Goal: Navigation & Orientation: Find specific page/section

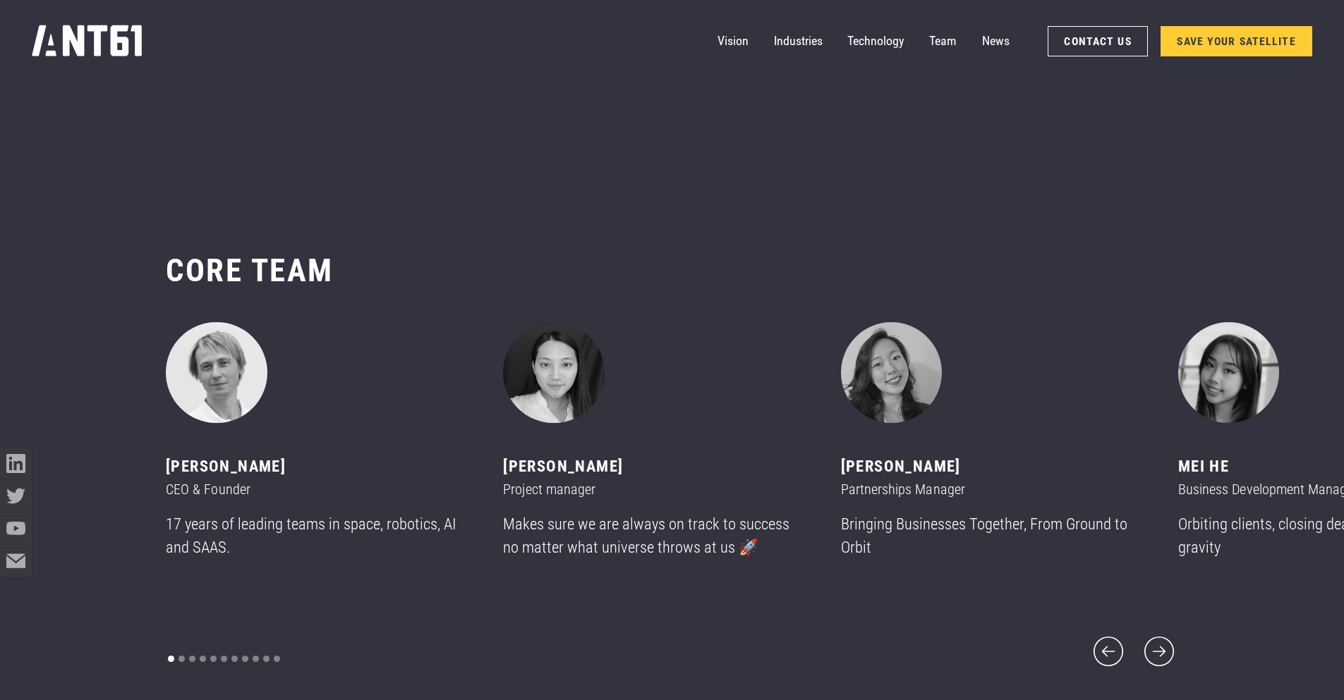
scroll to position [8464, 0]
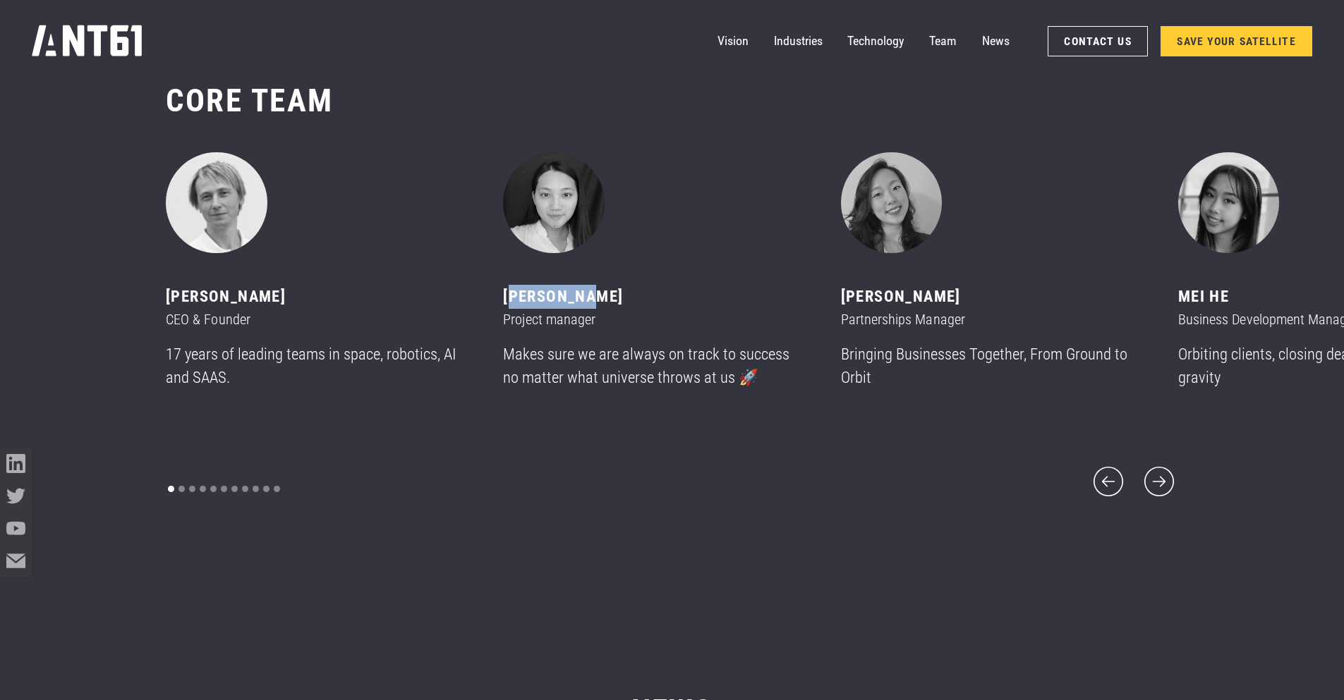
drag, startPoint x: 511, startPoint y: 311, endPoint x: 600, endPoint y: 310, distance: 89.6
click at [600, 309] on div "[PERSON_NAME]" at bounding box center [652, 297] width 299 height 24
click at [1174, 477] on icon "next slide" at bounding box center [1159, 482] width 38 height 38
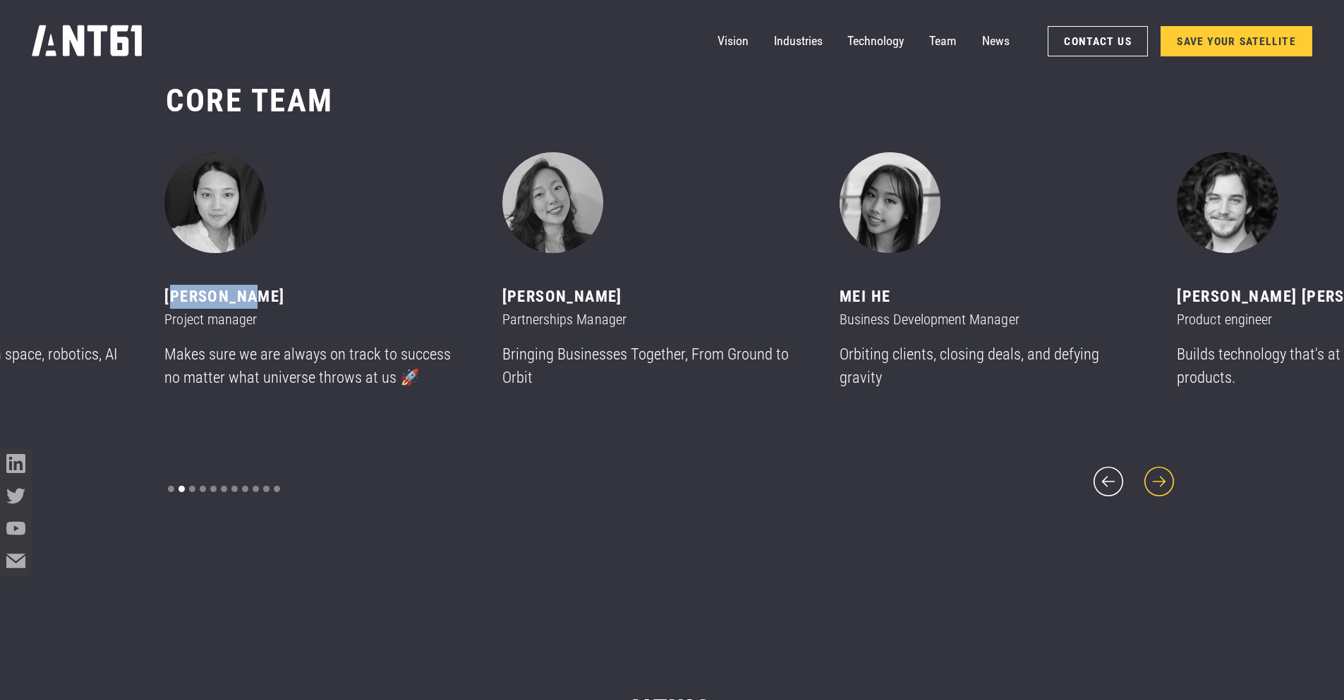
click at [1172, 476] on icon "next slide" at bounding box center [1159, 482] width 38 height 38
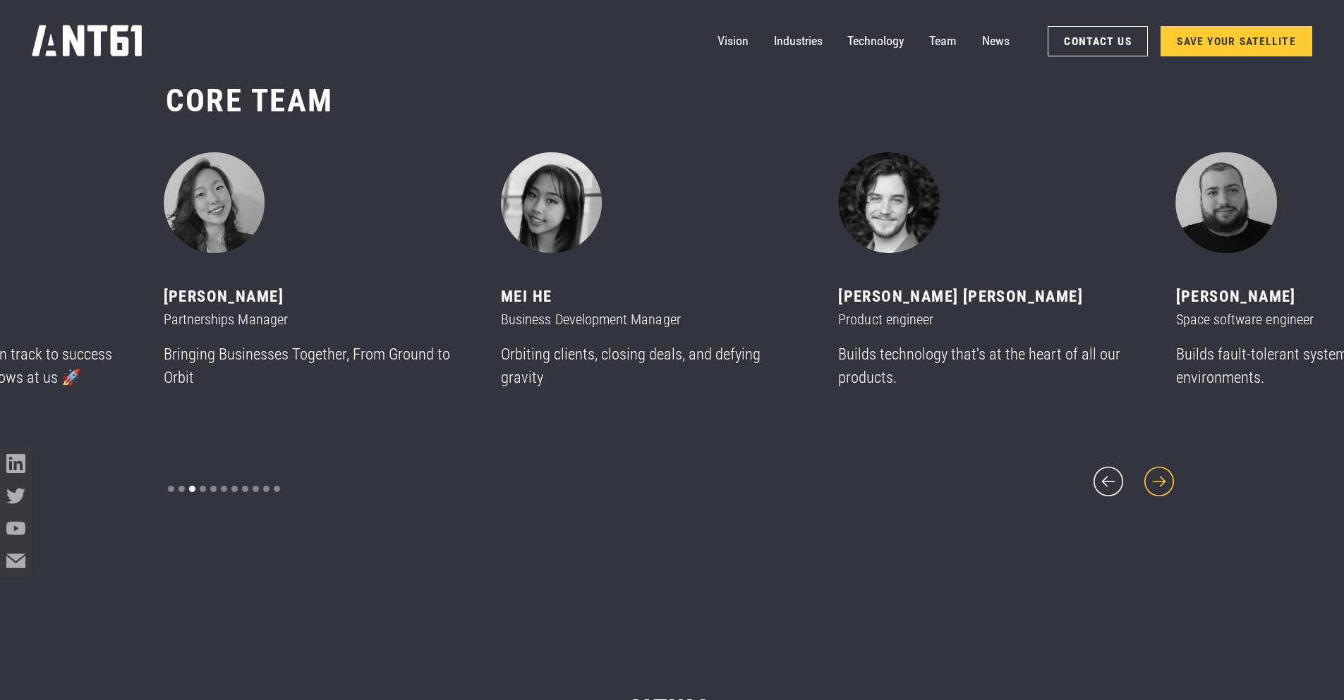
click at [1172, 476] on icon "next slide" at bounding box center [1159, 482] width 38 height 38
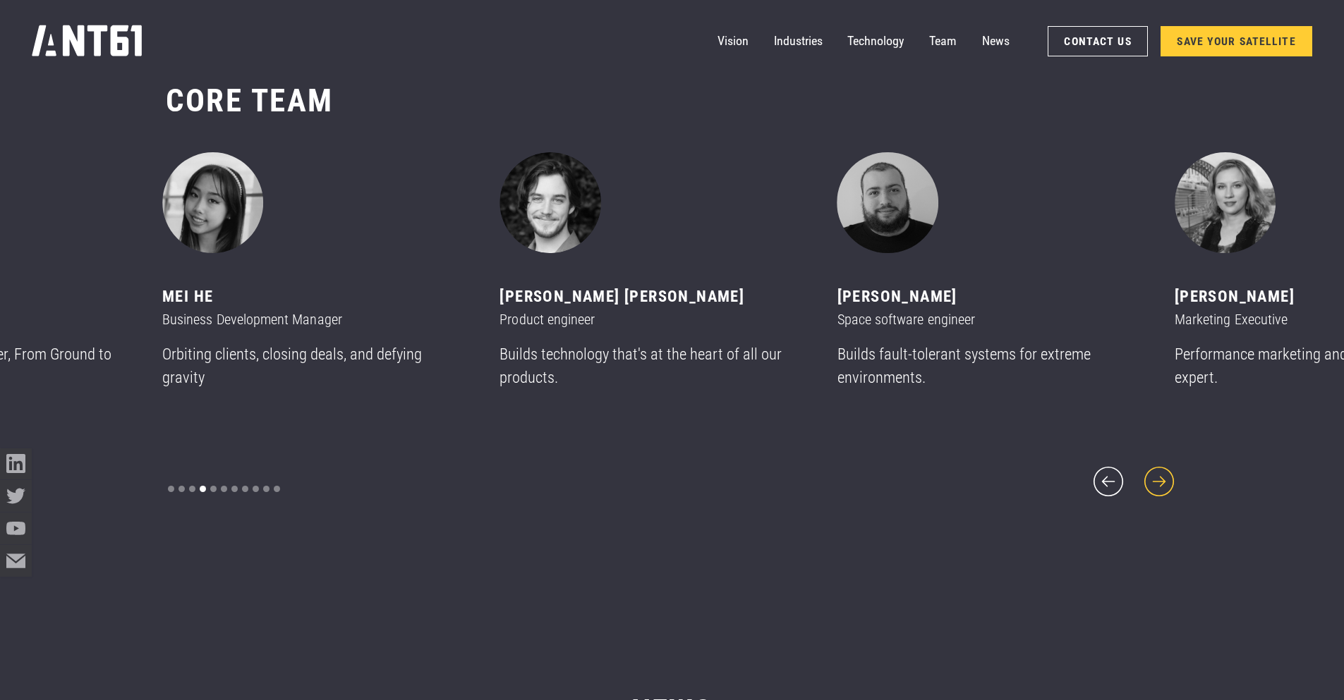
click at [1172, 476] on icon "next slide" at bounding box center [1159, 482] width 38 height 38
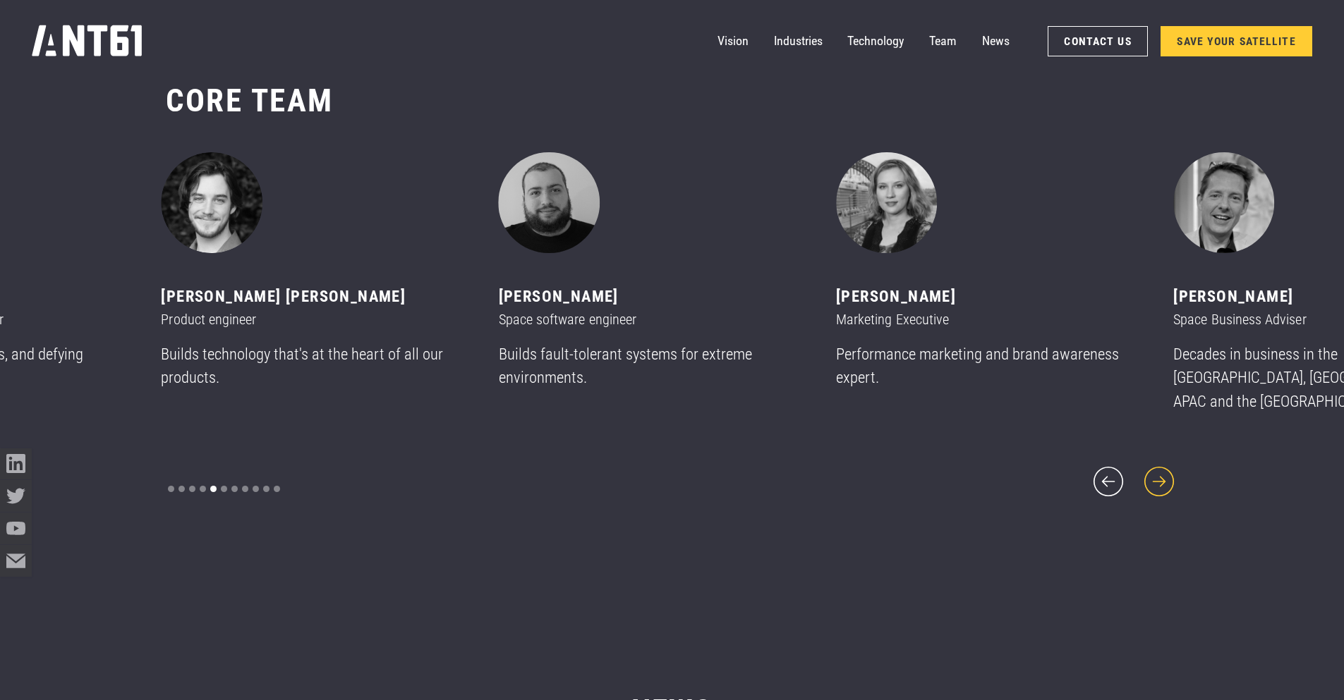
click at [1172, 476] on icon "next slide" at bounding box center [1159, 482] width 38 height 38
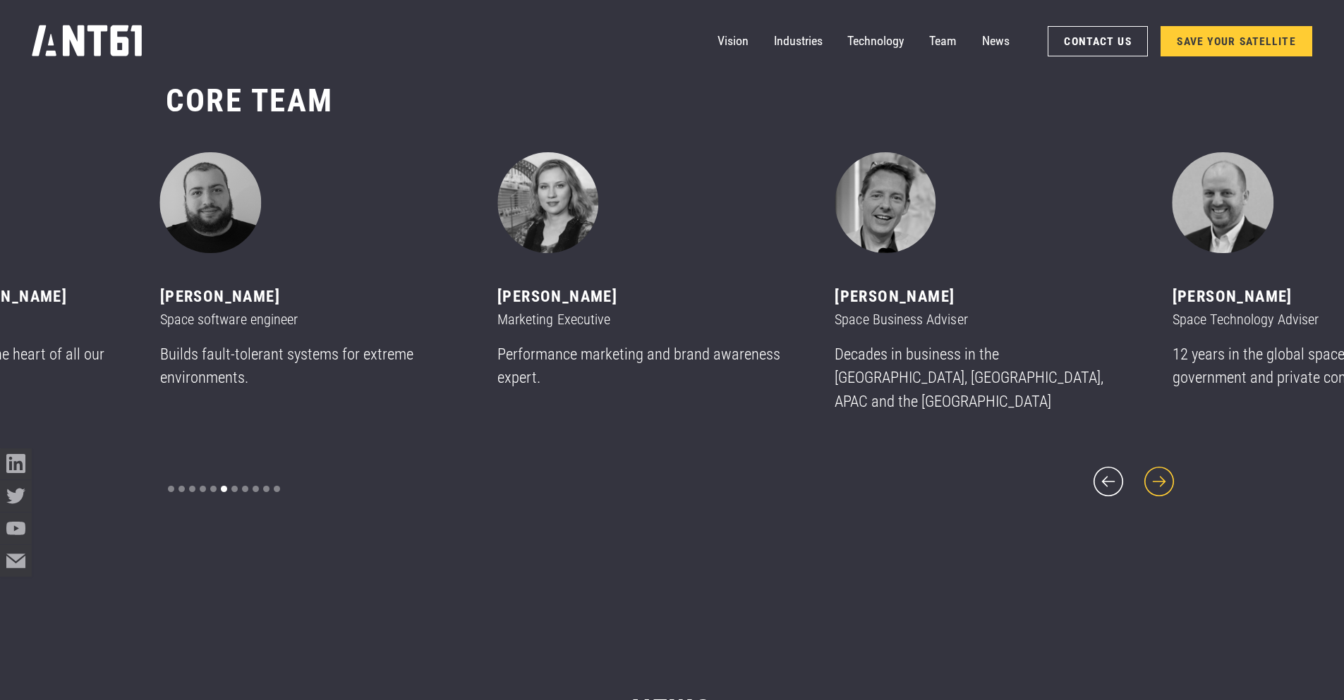
click at [1172, 476] on icon "next slide" at bounding box center [1159, 482] width 38 height 38
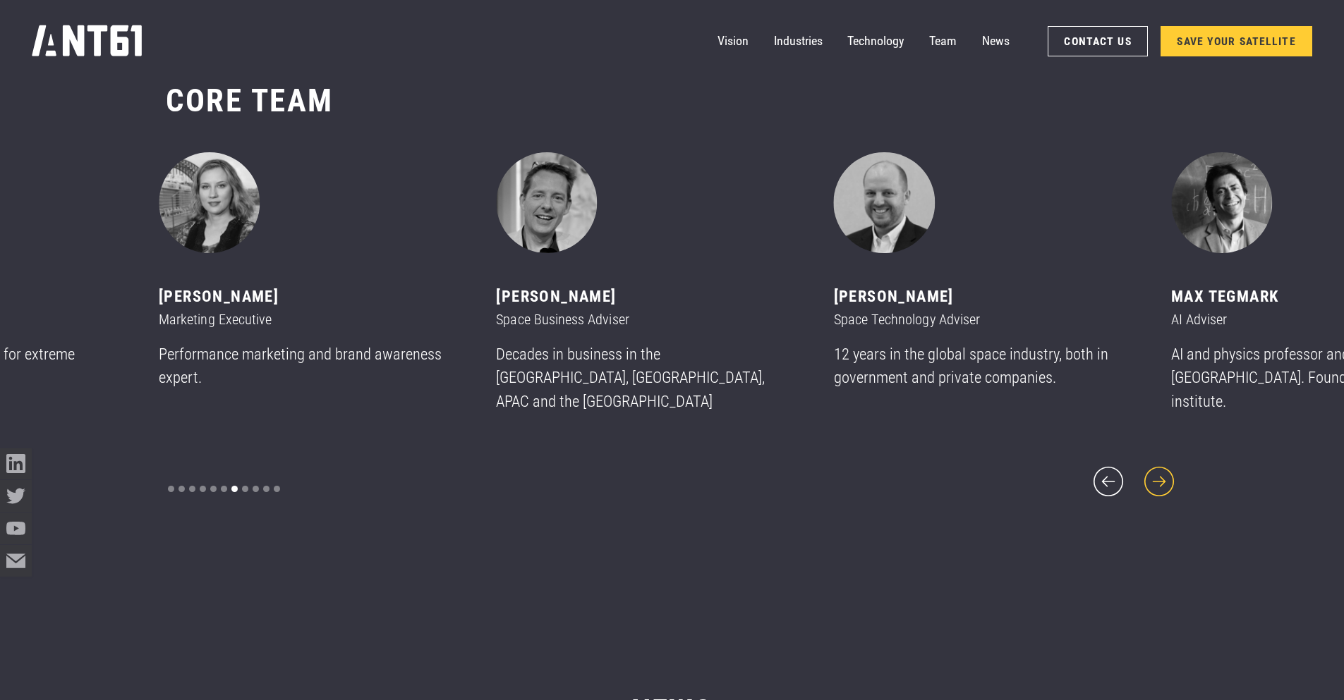
click at [1172, 476] on icon "next slide" at bounding box center [1159, 482] width 38 height 38
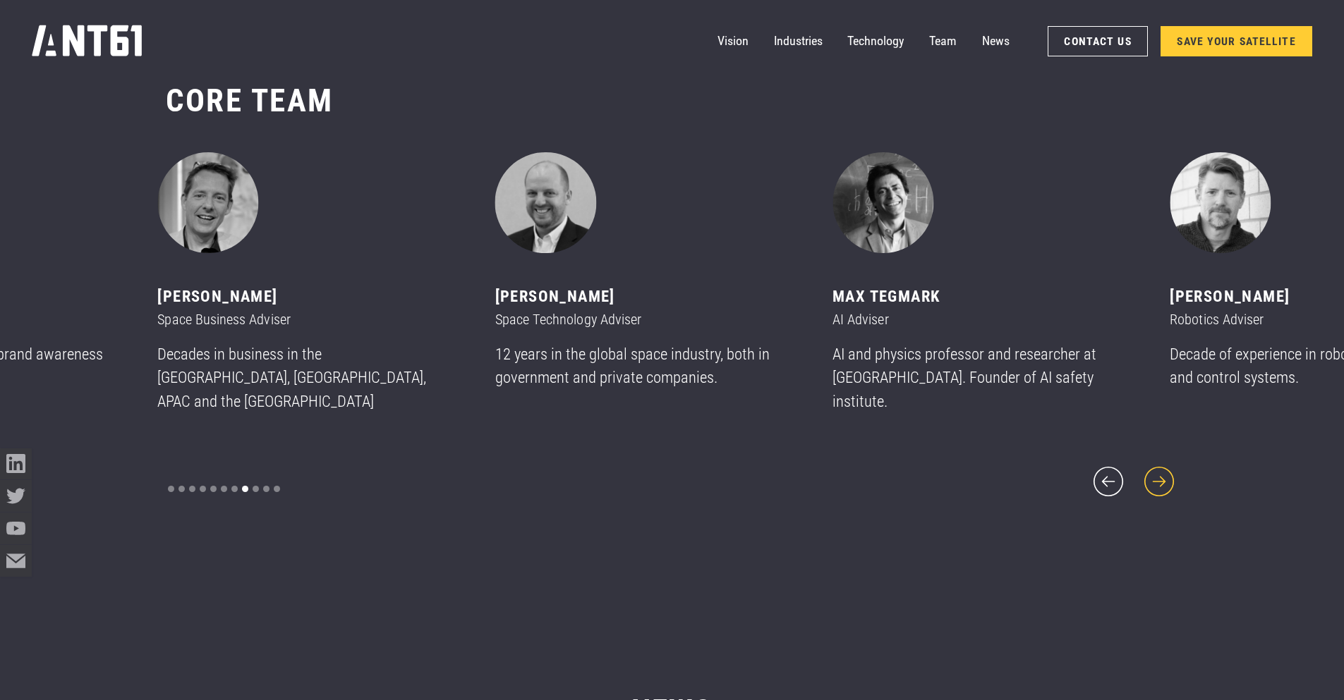
click at [1172, 476] on icon "next slide" at bounding box center [1159, 482] width 38 height 38
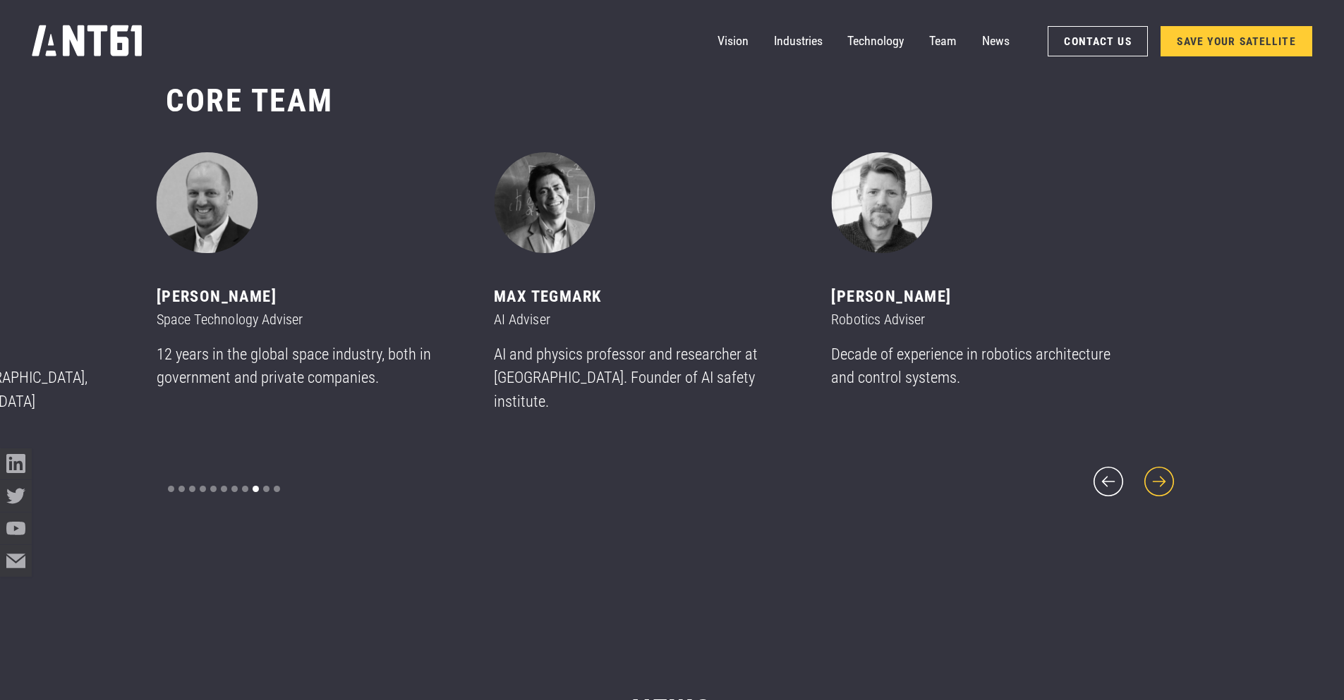
click at [1172, 476] on icon "next slide" at bounding box center [1159, 482] width 38 height 38
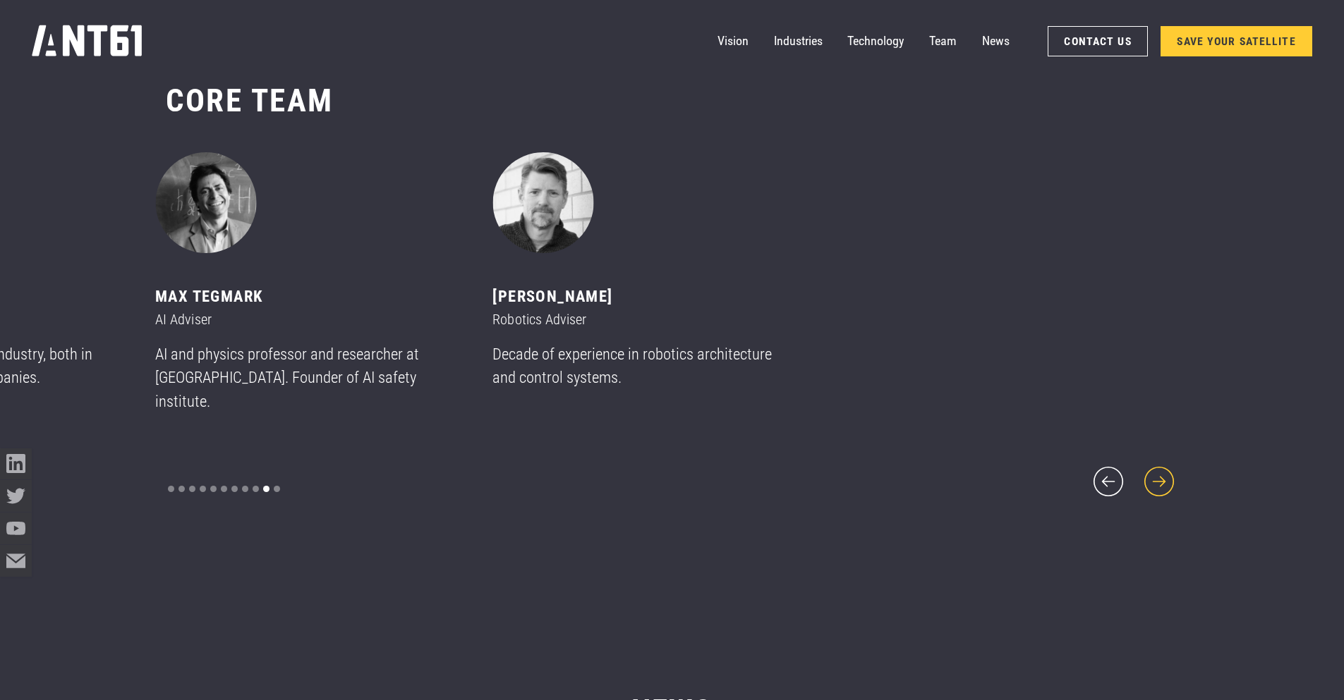
click at [1172, 476] on icon "next slide" at bounding box center [1159, 482] width 38 height 38
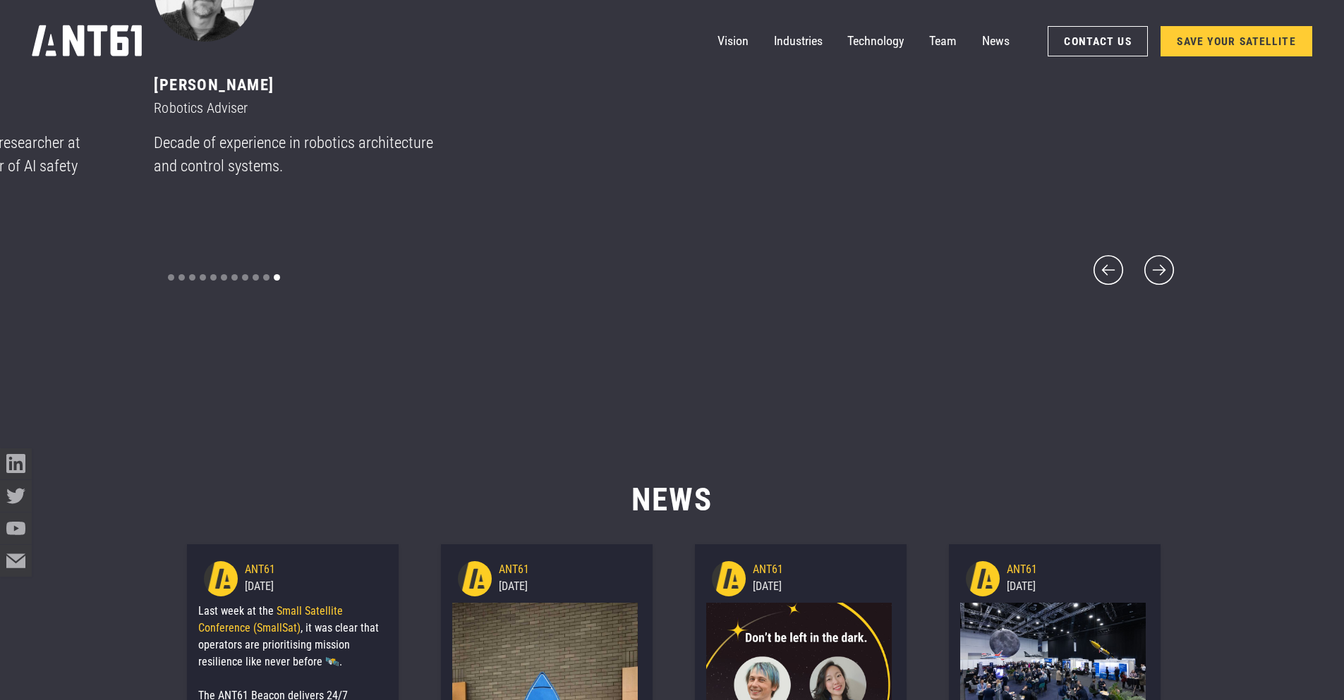
scroll to position [8323, 0]
